Goal: Task Accomplishment & Management: Manage account settings

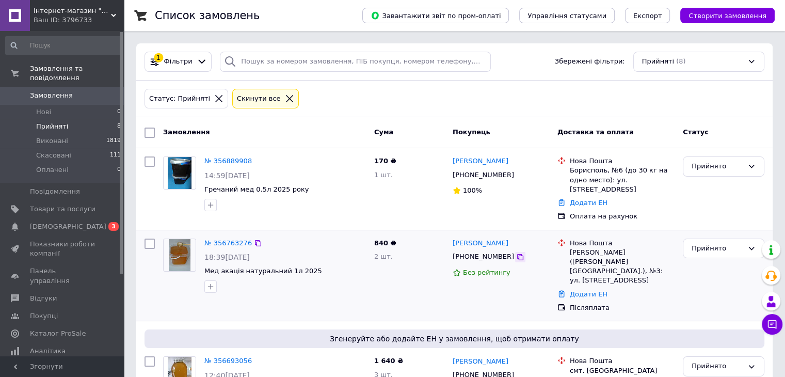
click at [516, 253] on icon at bounding box center [520, 257] width 8 height 8
click at [594, 290] on link "Додати ЕН" at bounding box center [589, 294] width 38 height 8
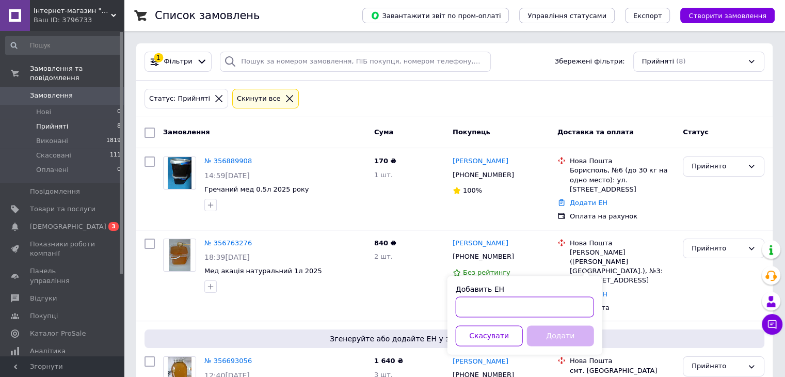
click at [548, 309] on input "Добавить ЕН" at bounding box center [525, 306] width 138 height 21
paste input "20451225315900"
type input "20451225315900"
click at [565, 341] on button "Додати" at bounding box center [560, 335] width 67 height 21
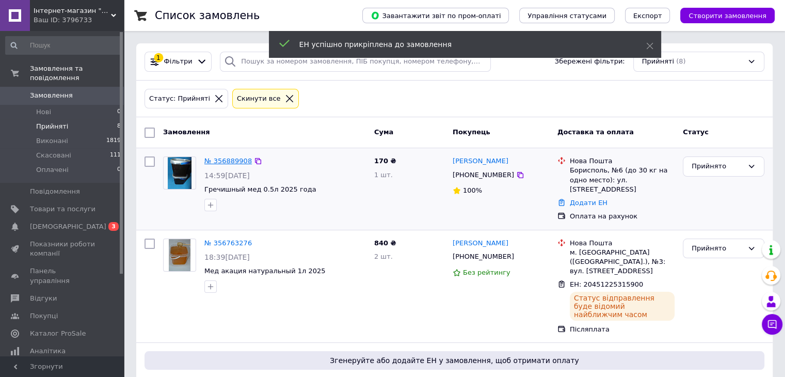
click at [229, 159] on link "№ 356889908" at bounding box center [227, 161] width 47 height 8
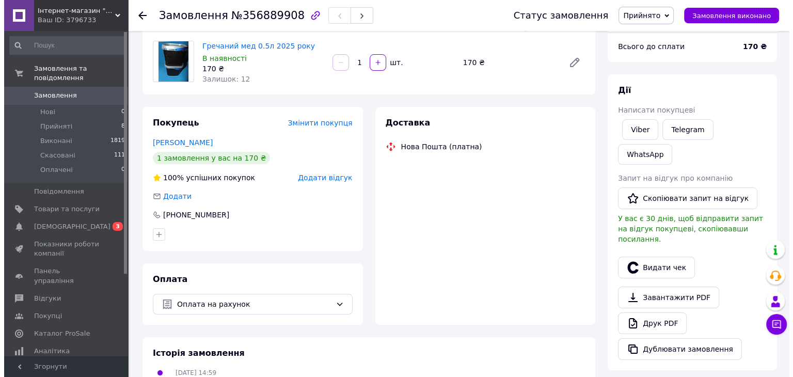
scroll to position [105, 0]
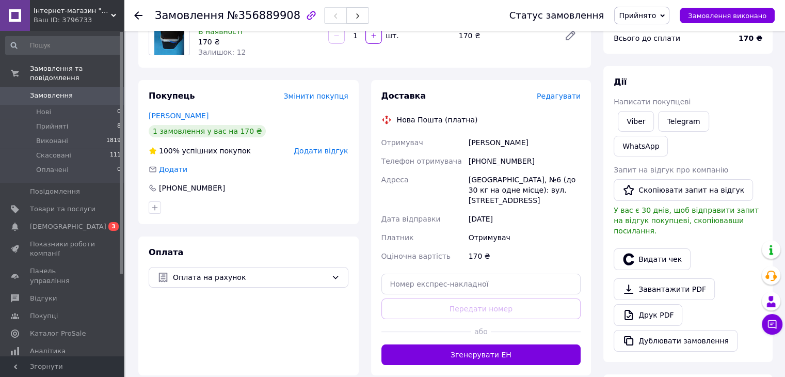
click at [563, 97] on span "Редагувати" at bounding box center [559, 96] width 44 height 8
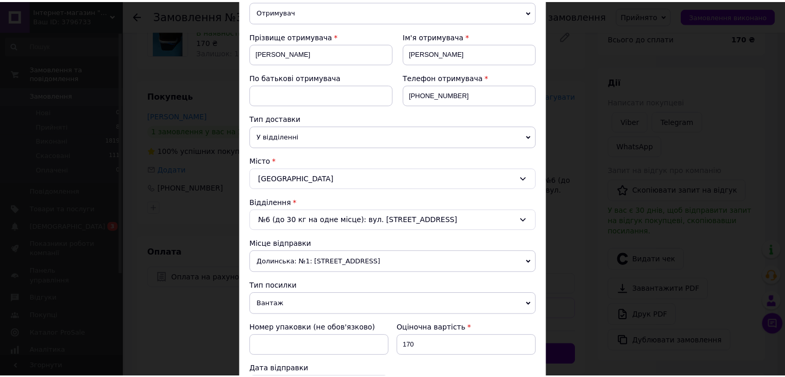
scroll to position [324, 0]
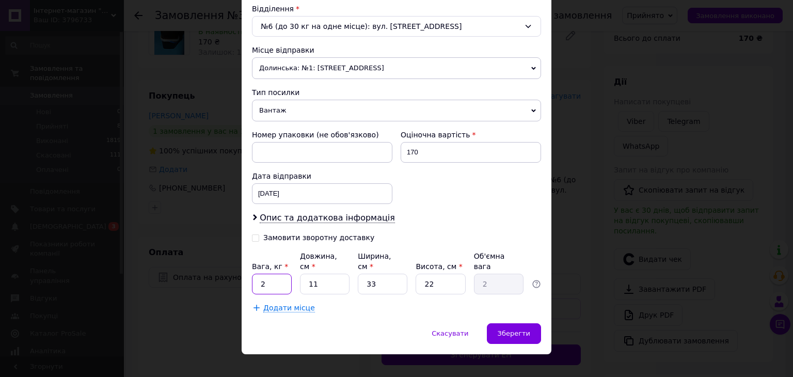
click at [277, 278] on input "2" at bounding box center [272, 284] width 40 height 21
type input "1"
click at [319, 276] on input "11" at bounding box center [325, 284] width 50 height 21
type input "1"
type input "0.18"
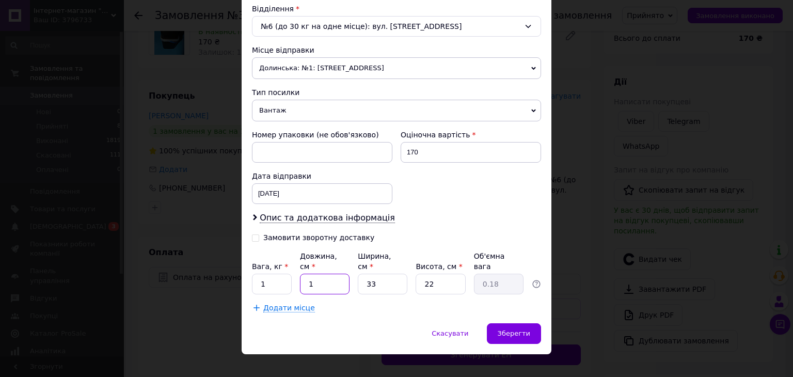
type input "15"
type input "2.72"
type input "15"
click at [390, 274] on input "33" at bounding box center [383, 284] width 50 height 21
type input "3"
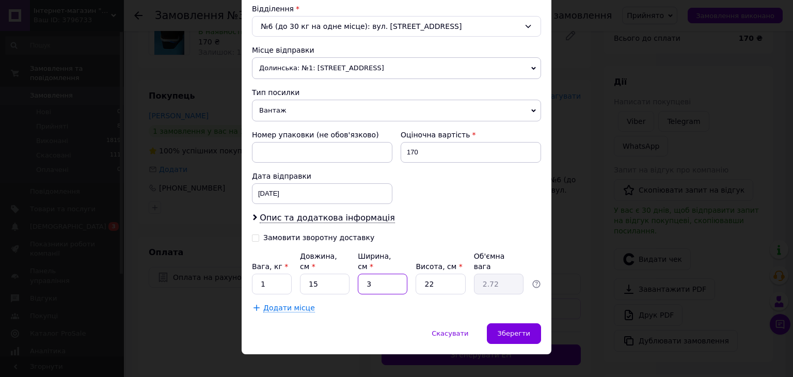
type input "0.25"
type input "1"
type input "0.1"
type input "15"
type input "1.24"
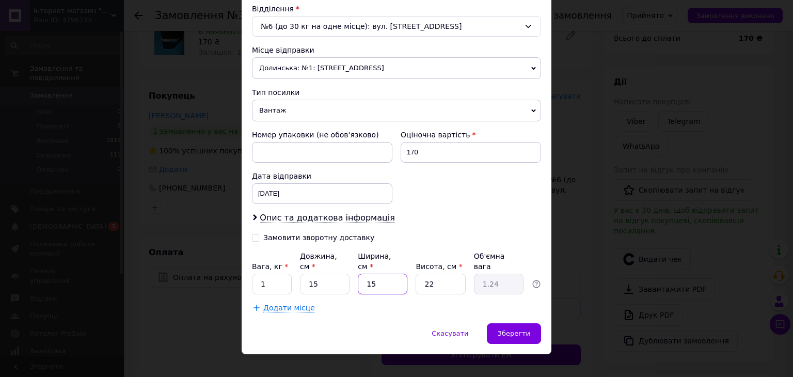
type input "15"
click at [451, 274] on input "22" at bounding box center [441, 284] width 50 height 21
type input "2"
type input "0.11"
type input "1"
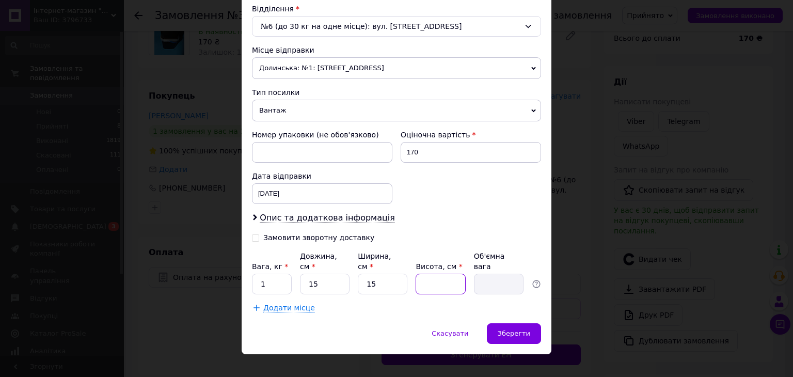
type input "0.1"
type input "15"
type input "0.84"
type input "15"
click at [504, 329] on span "Зберегти" at bounding box center [514, 333] width 33 height 8
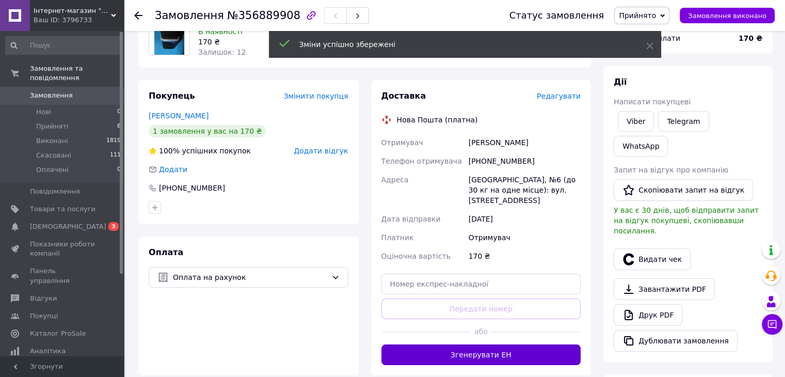
click at [455, 344] on button "Згенерувати ЕН" at bounding box center [482, 354] width 200 height 21
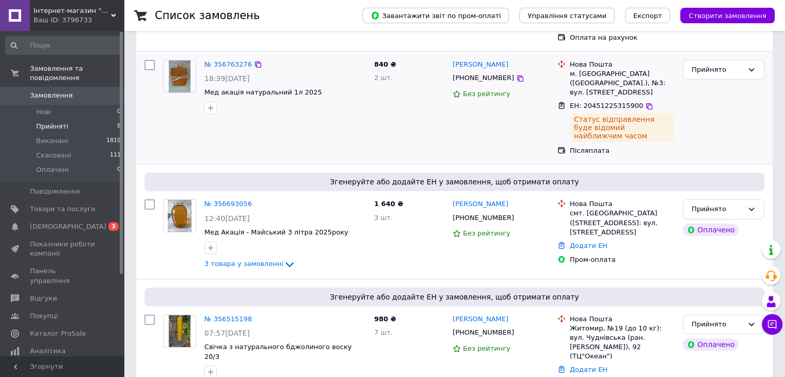
scroll to position [207, 0]
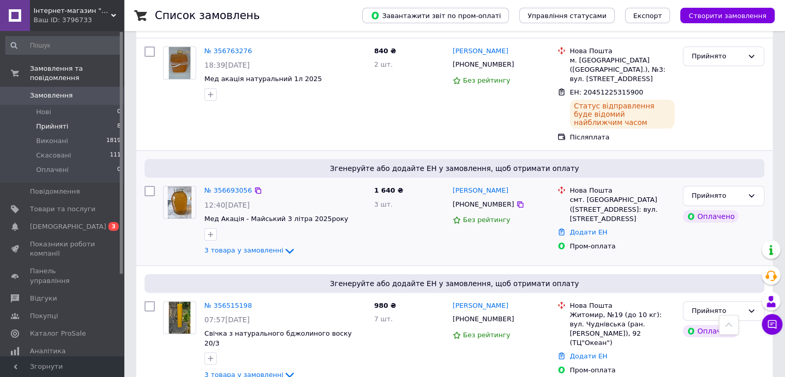
click at [236, 182] on div "№ 356693056 12:40[DATE] Мед Акація - Майський 3 літра 2025року 3 товара у замов…" at bounding box center [285, 221] width 170 height 79
click at [241, 186] on link "№ 356693056" at bounding box center [227, 190] width 47 height 8
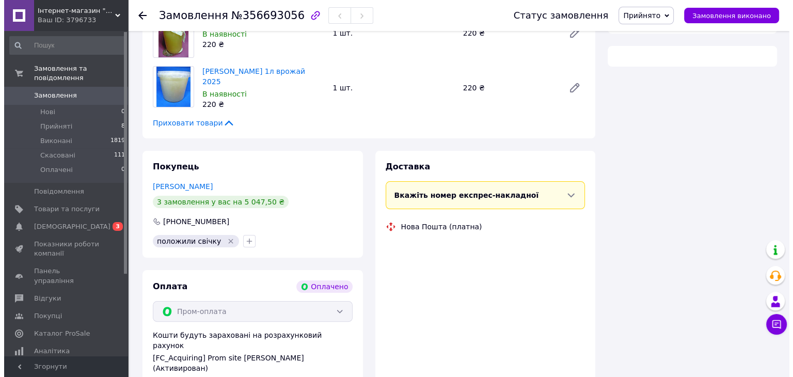
scroll to position [207, 0]
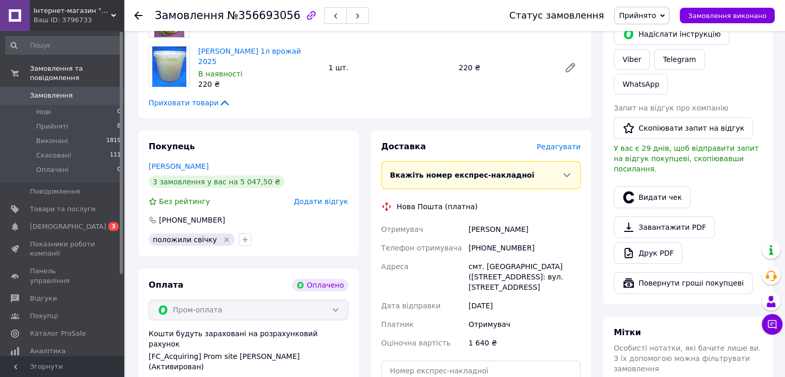
click at [559, 146] on span "Редагувати" at bounding box center [559, 146] width 44 height 8
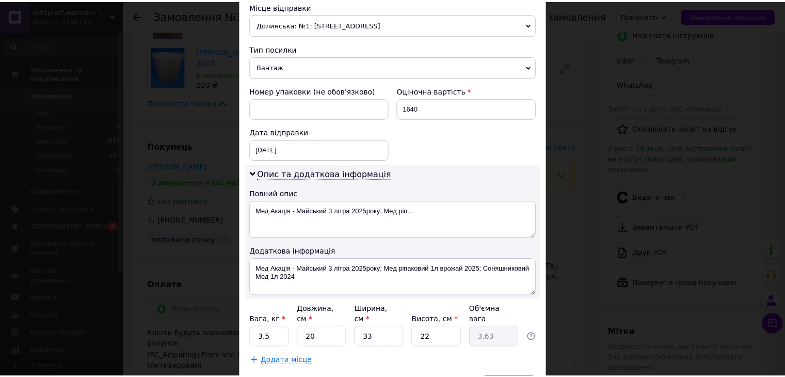
scroll to position [421, 0]
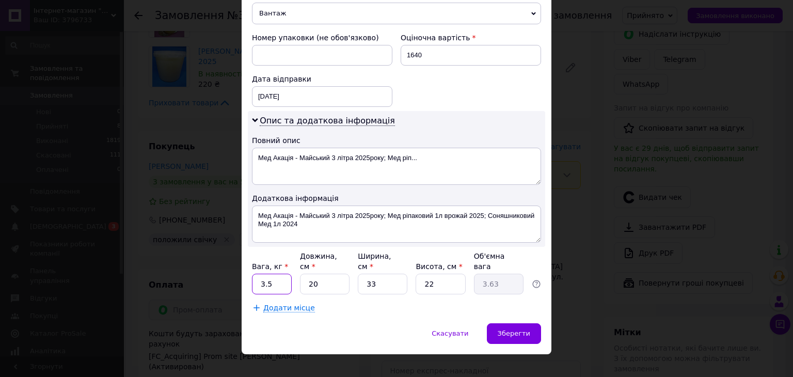
click at [279, 274] on input "3.5" at bounding box center [272, 284] width 40 height 21
type input "3"
type input "5"
click at [325, 274] on input "20" at bounding box center [325, 284] width 50 height 21
type input "2"
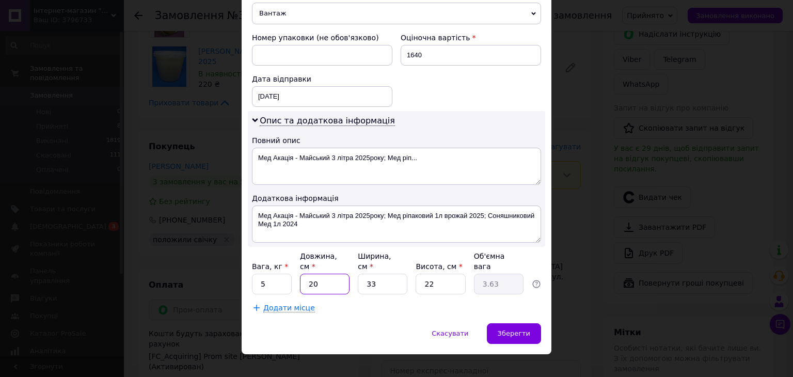
type input "0.36"
type input "4"
type input "0.73"
type input "40"
type input "7.26"
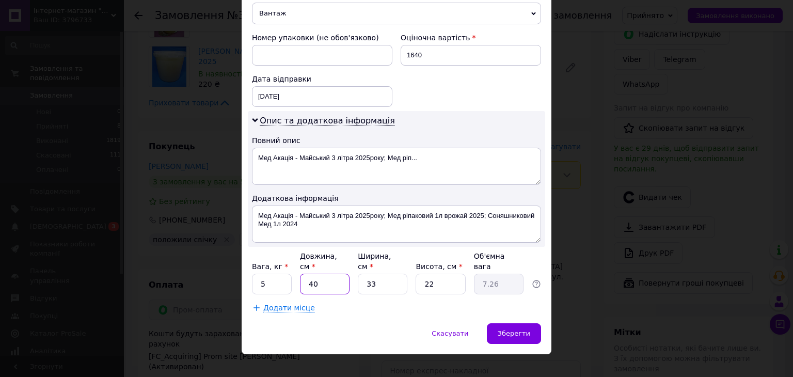
type input "40"
type input "3"
type input "0.66"
type input "35"
type input "7.7"
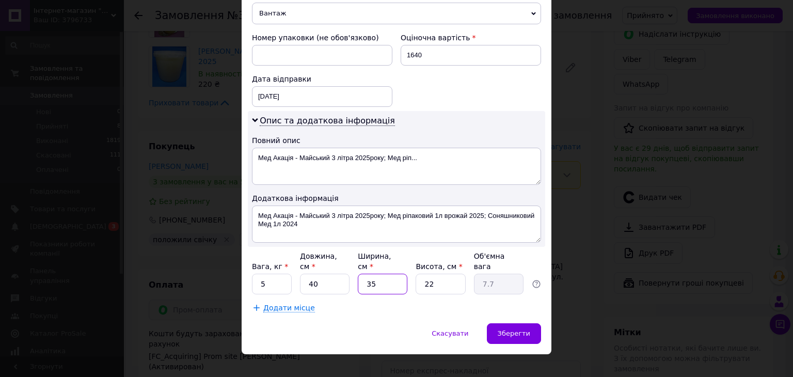
type input "35"
type input "1"
type input "0.35"
type input "15"
type input "5.25"
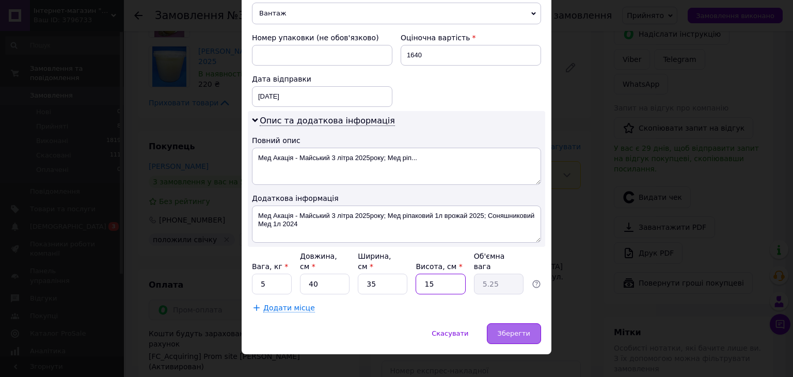
type input "15"
click at [524, 326] on div "Зберегти" at bounding box center [514, 333] width 54 height 21
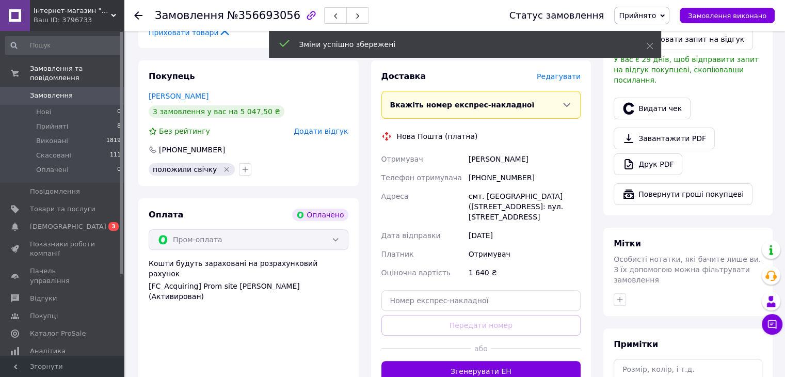
scroll to position [361, 0]
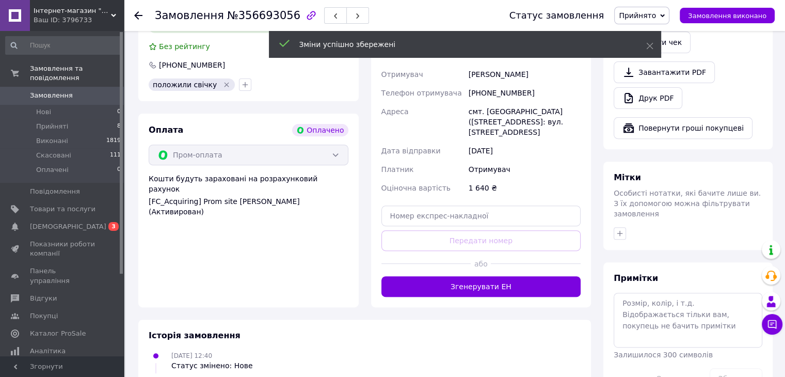
click at [489, 278] on button "Згенерувати ЕН" at bounding box center [482, 286] width 200 height 21
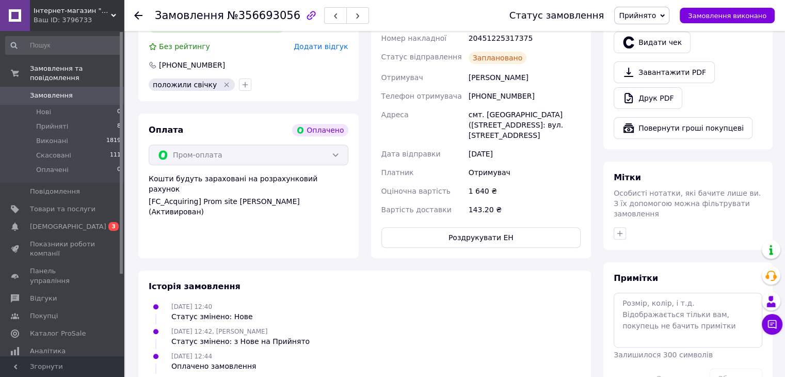
click at [134, 10] on div at bounding box center [138, 15] width 8 height 10
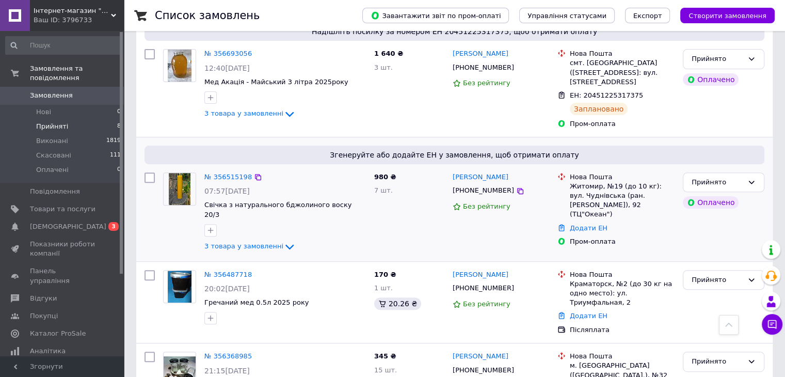
scroll to position [361, 0]
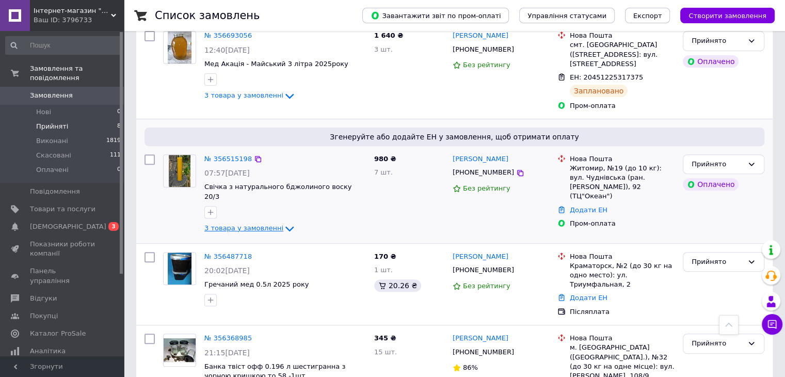
click at [248, 224] on span "3 товара у замовленні" at bounding box center [243, 228] width 79 height 8
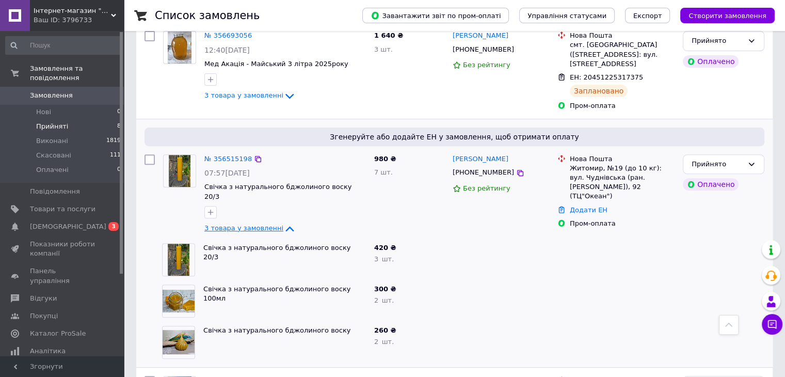
click at [249, 224] on span "3 товара у замовленні" at bounding box center [243, 228] width 79 height 8
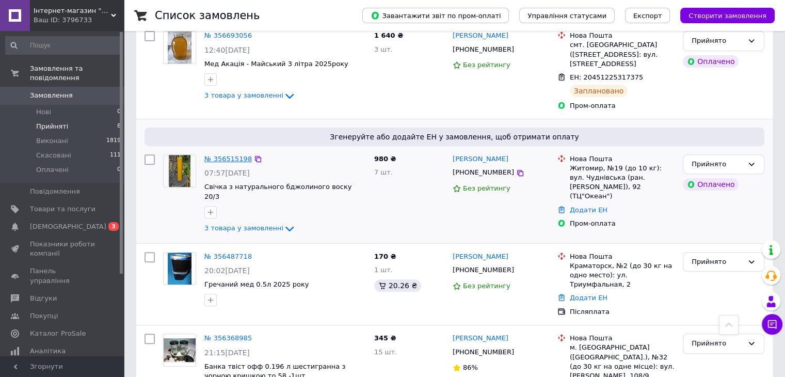
click at [244, 155] on link "№ 356515198" at bounding box center [227, 159] width 47 height 8
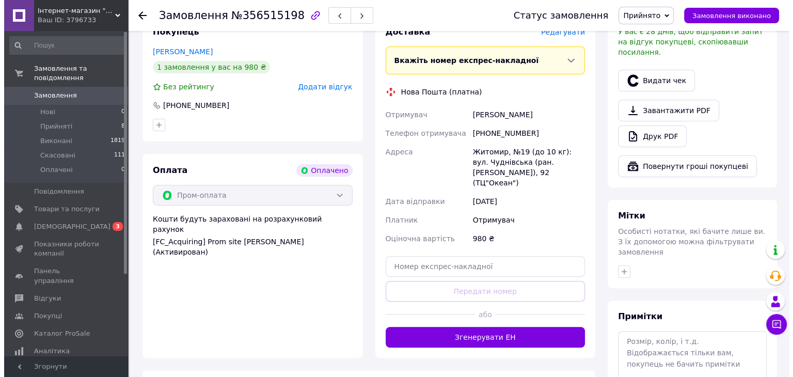
scroll to position [211, 0]
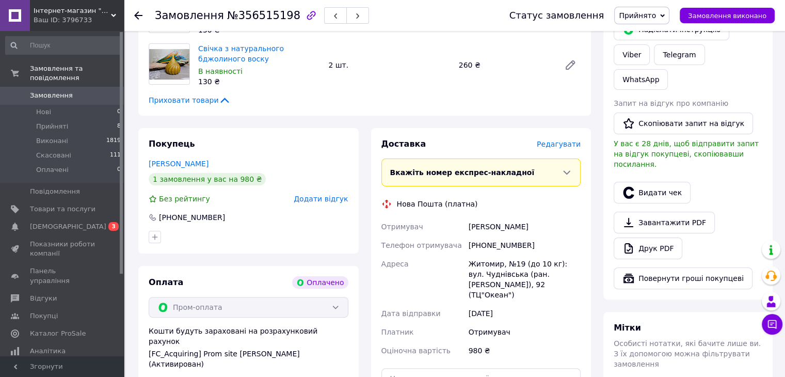
click at [572, 145] on span "Редагувати" at bounding box center [559, 144] width 44 height 8
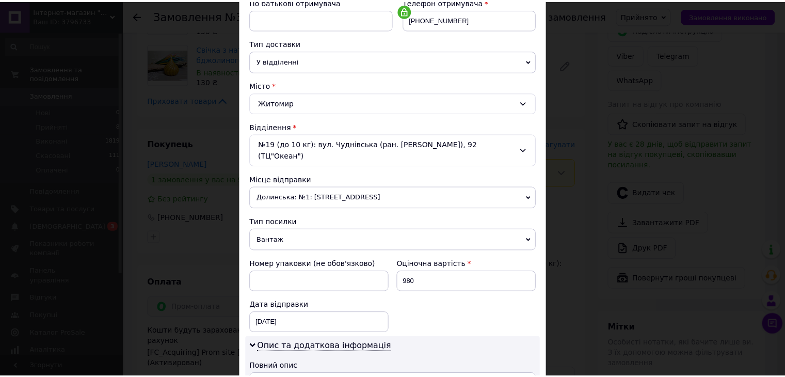
scroll to position [413, 0]
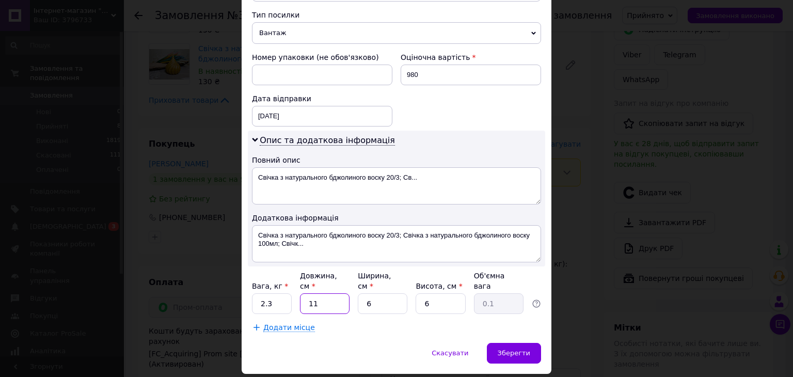
click at [324, 293] on input "11" at bounding box center [325, 303] width 50 height 21
type input "1"
type input "3"
type input "0.1"
type input "35"
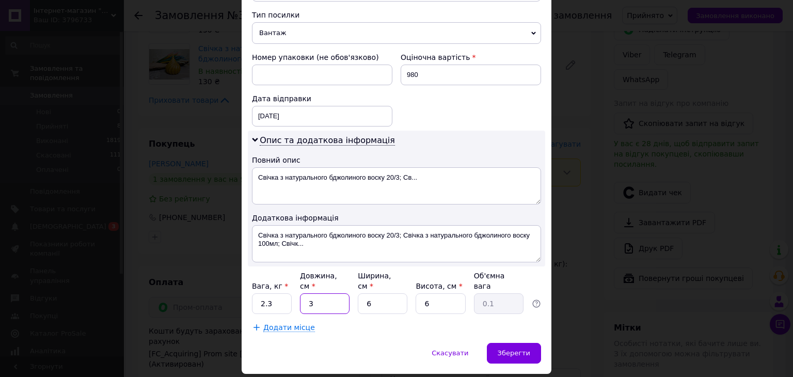
type input "0.32"
type input "35"
type input "26"
type input "1.37"
type input "206"
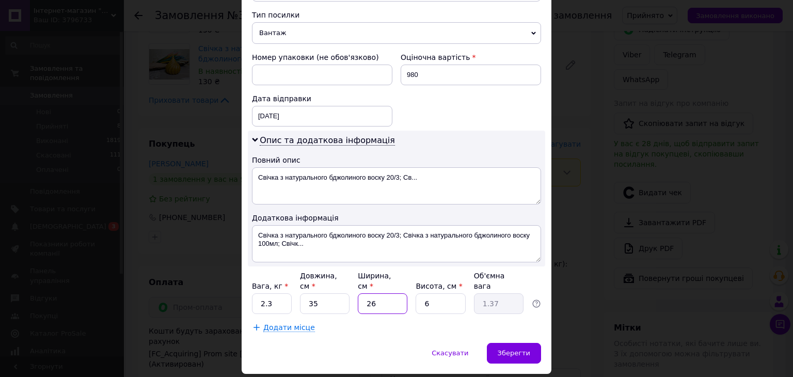
type input "10.82"
type input "20"
type input "1.05"
type input "20"
type input "1"
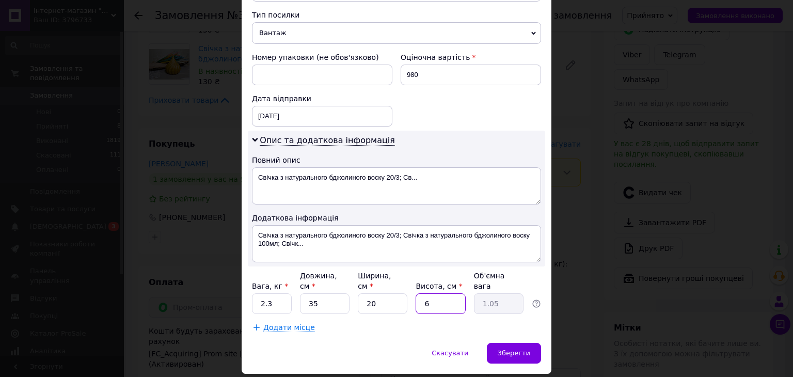
type input "0.18"
type input "15"
type input "2.63"
type input "15"
click at [320, 293] on input "35" at bounding box center [325, 303] width 50 height 21
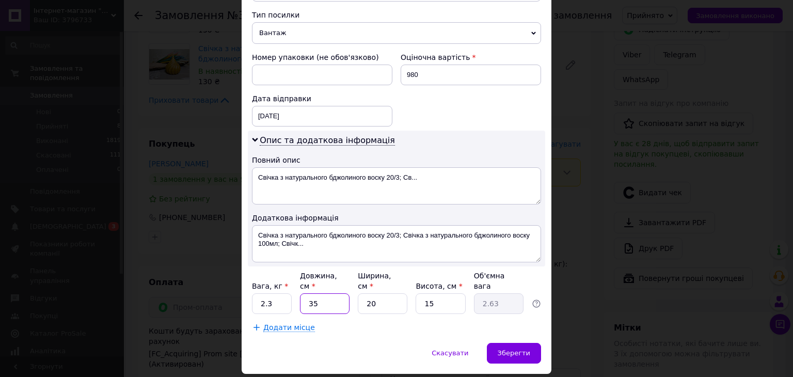
type input "3"
type input "0.23"
type input "3"
type input "0.23"
type input "30"
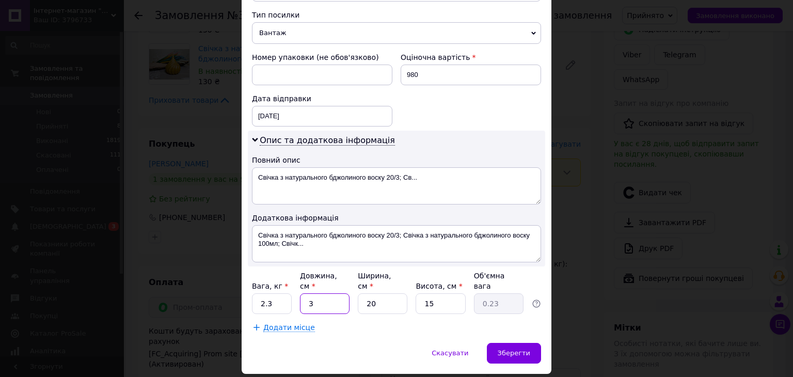
type input "2.25"
type input "30"
click at [513, 349] on span "Зберегти" at bounding box center [514, 353] width 33 height 8
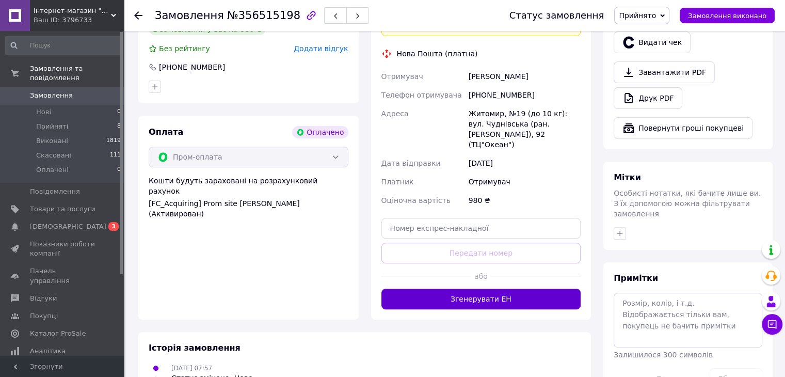
scroll to position [366, 0]
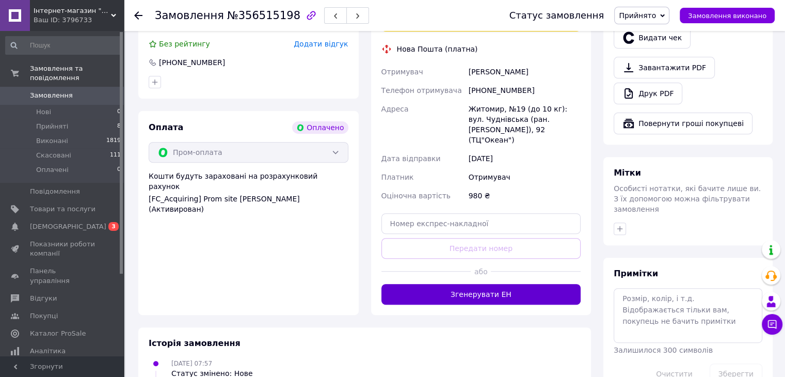
click at [485, 284] on button "Згенерувати ЕН" at bounding box center [482, 294] width 200 height 21
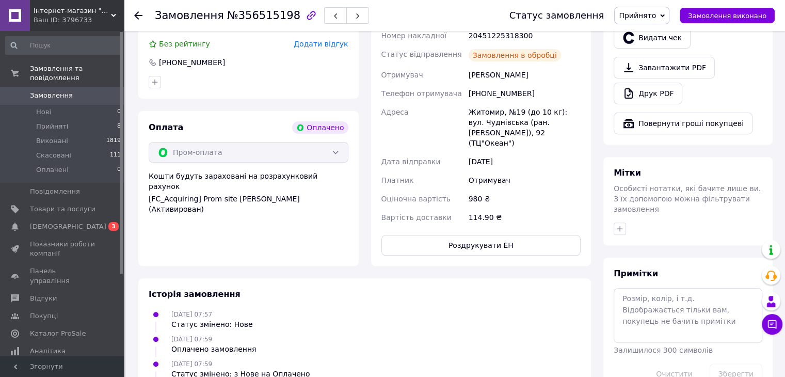
click at [136, 17] on use at bounding box center [138, 15] width 8 height 8
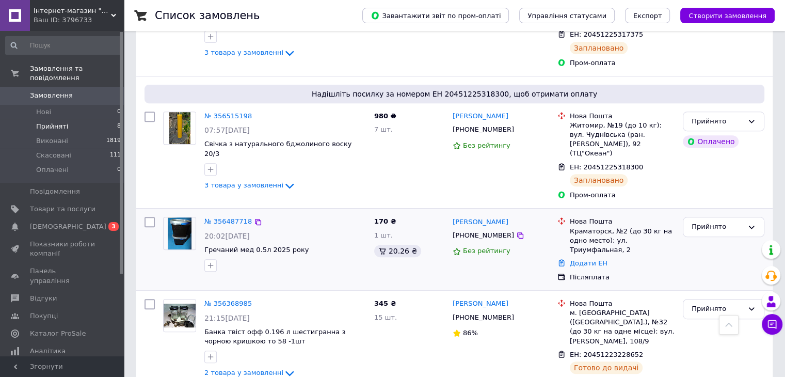
scroll to position [413, 0]
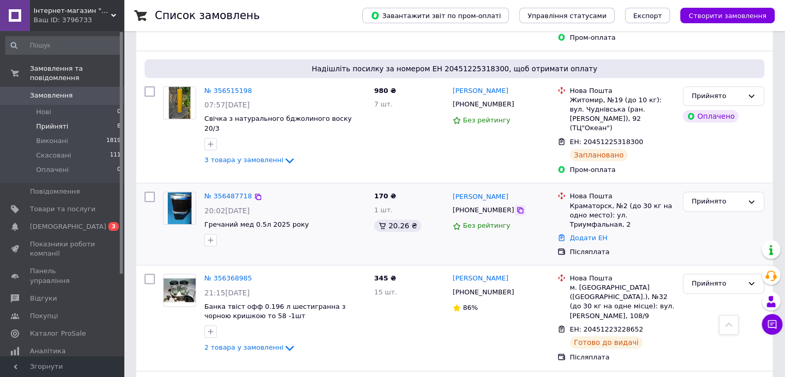
click at [515, 205] on div at bounding box center [520, 210] width 10 height 10
click at [516, 206] on icon at bounding box center [520, 210] width 8 height 8
click at [237, 192] on link "№ 356487718" at bounding box center [227, 196] width 47 height 8
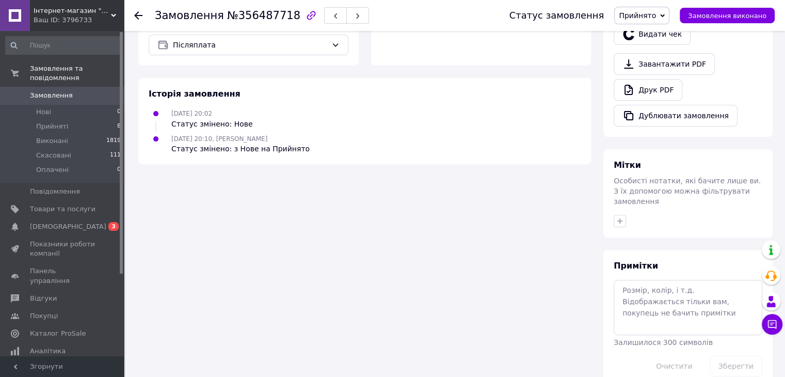
click at [141, 9] on div at bounding box center [144, 15] width 21 height 31
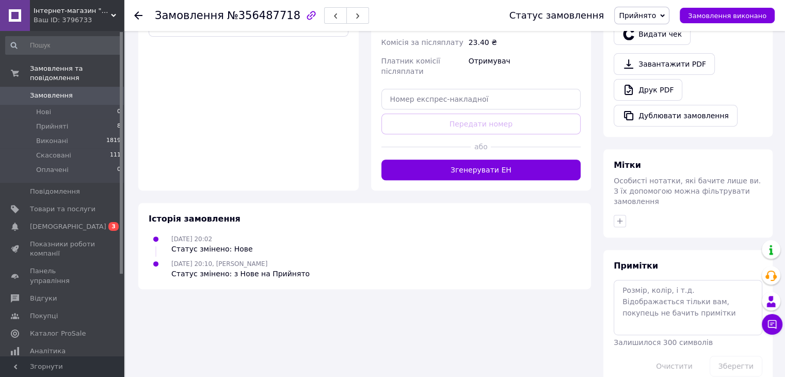
click at [136, 14] on use at bounding box center [138, 15] width 8 height 8
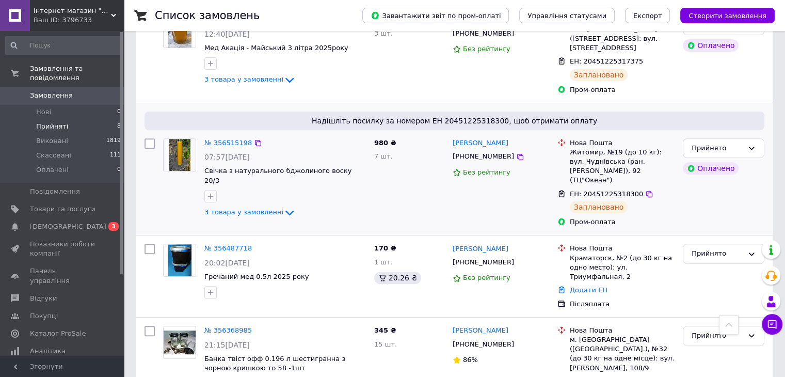
scroll to position [392, 0]
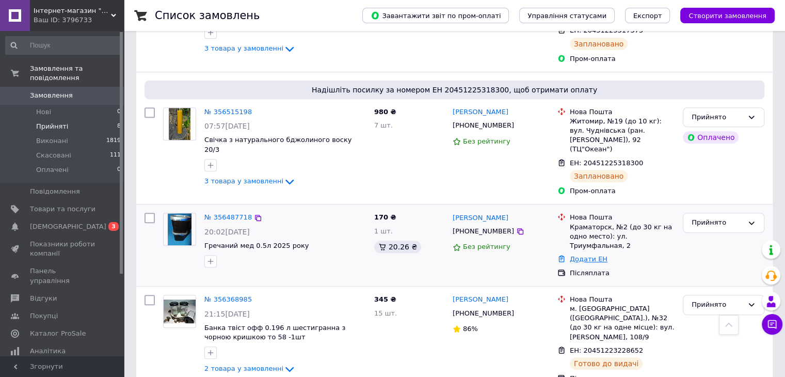
click at [597, 255] on link "Додати ЕН" at bounding box center [589, 259] width 38 height 8
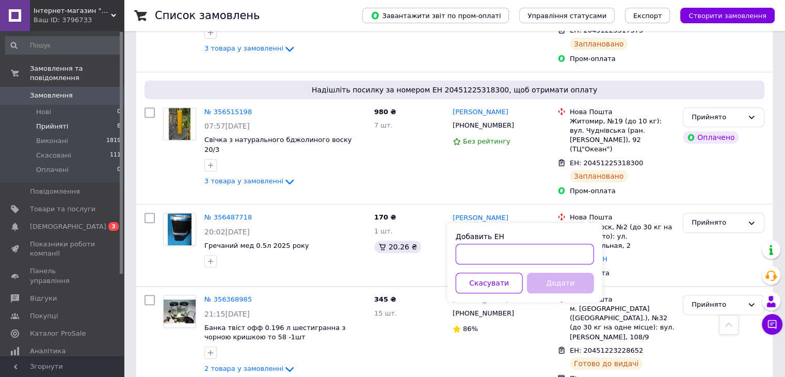
paste input "20451225320159"
type input "20451225320159"
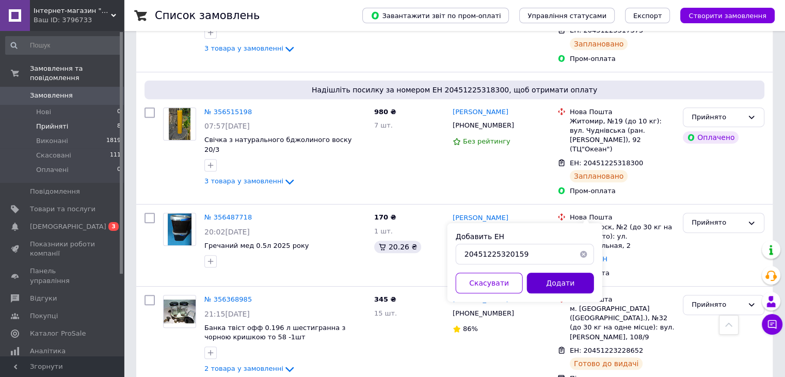
click at [566, 283] on button "Додати" at bounding box center [560, 283] width 67 height 21
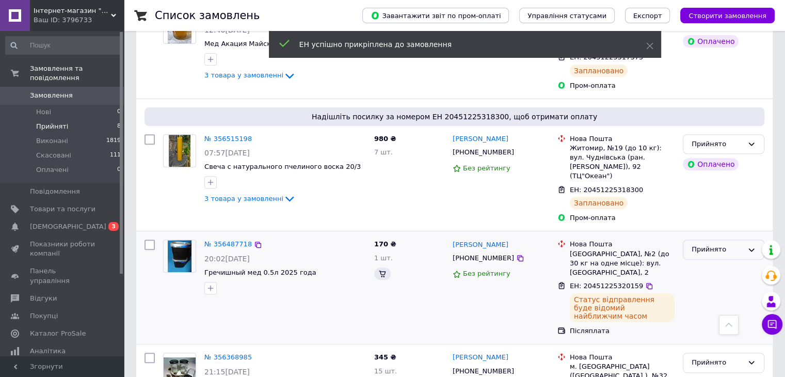
click at [706, 235] on div "Прийнято" at bounding box center [724, 287] width 90 height 104
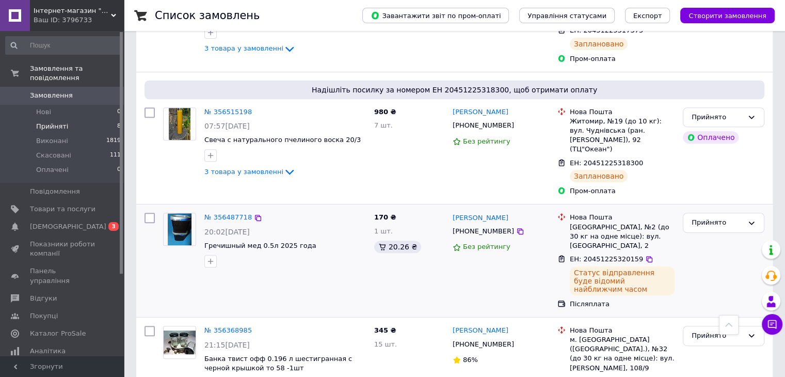
click at [686, 209] on div "Прийнято" at bounding box center [724, 261] width 90 height 104
